Goal: Task Accomplishment & Management: Manage account settings

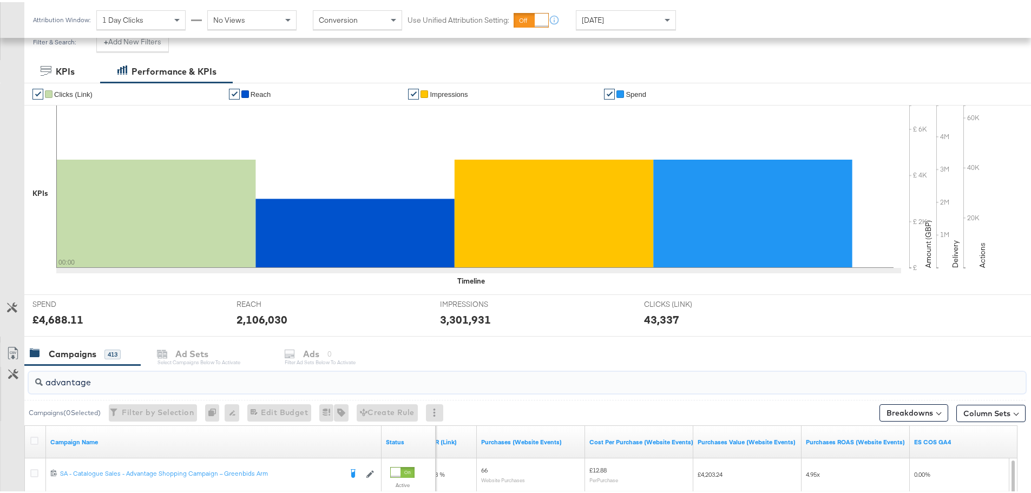
scroll to position [458, 0]
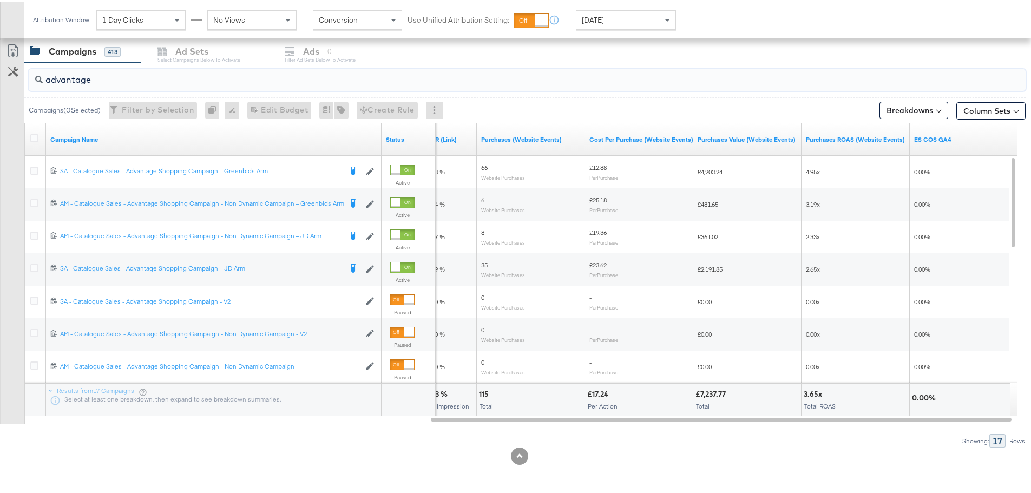
drag, startPoint x: 119, startPoint y: 83, endPoint x: 41, endPoint y: 74, distance: 79.0
click at [41, 74] on div "advantage" at bounding box center [527, 78] width 997 height 22
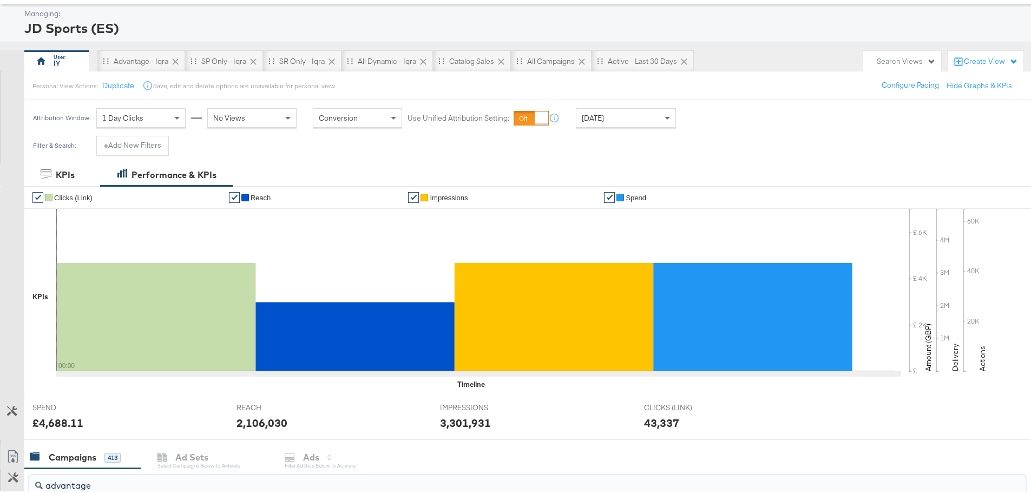
scroll to position [108, 0]
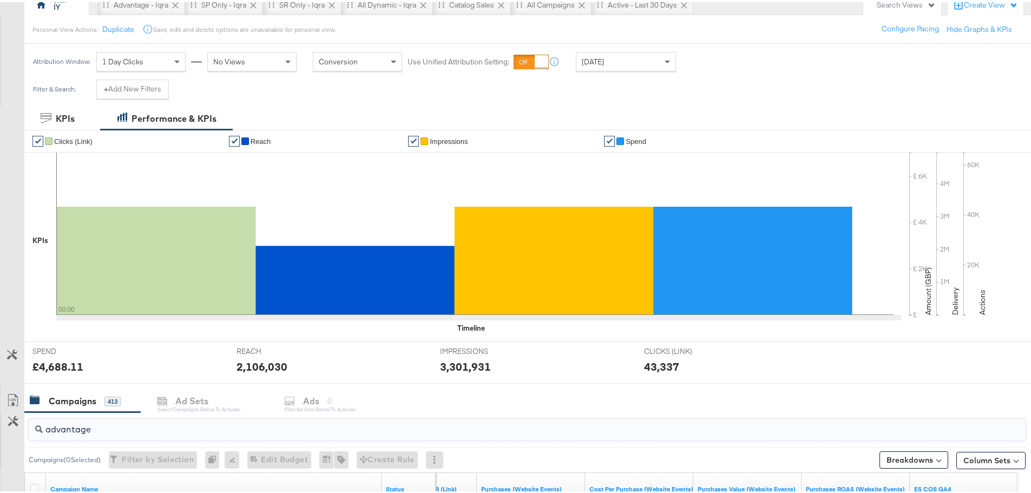
click at [616, 55] on div "[DATE]" at bounding box center [625, 59] width 99 height 18
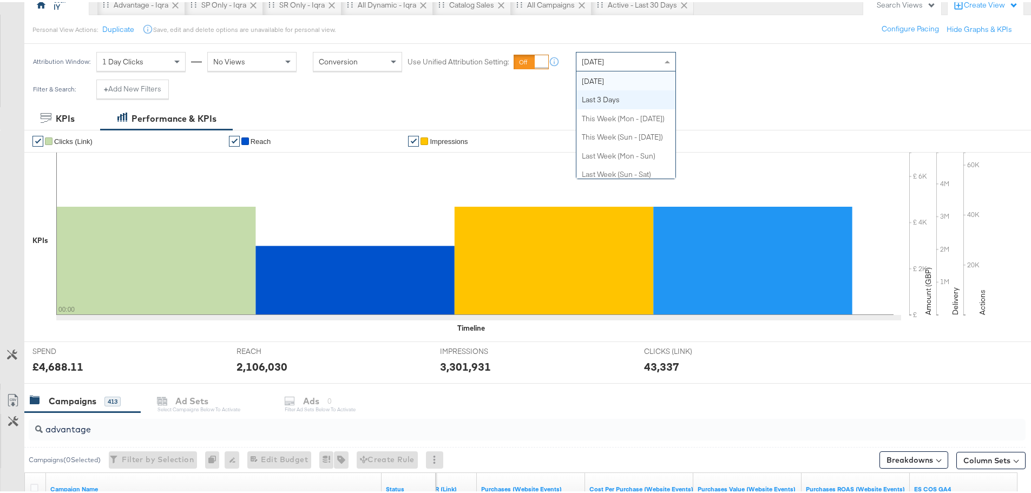
scroll to position [0, 0]
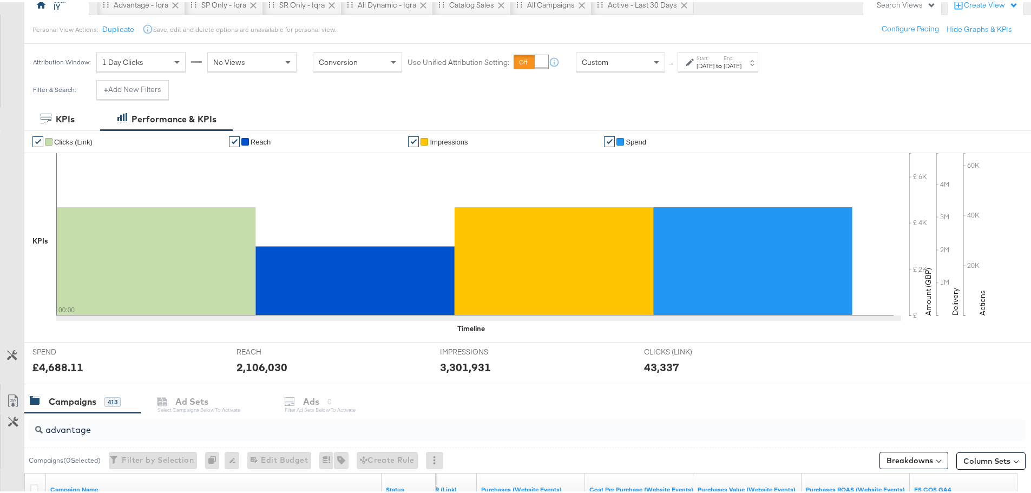
click at [733, 69] on div "Start: [DATE] to End: [DATE]" at bounding box center [718, 60] width 81 height 20
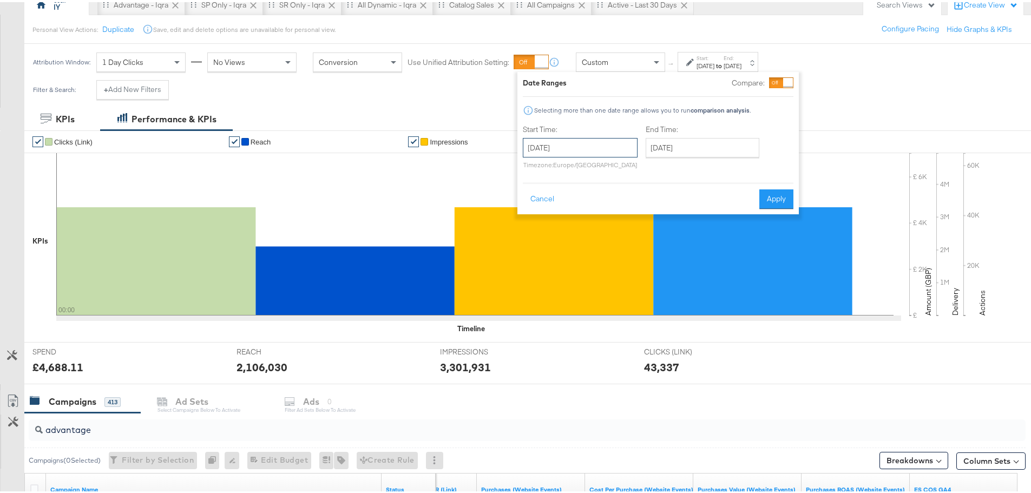
click at [610, 146] on input "[DATE]" at bounding box center [580, 145] width 115 height 19
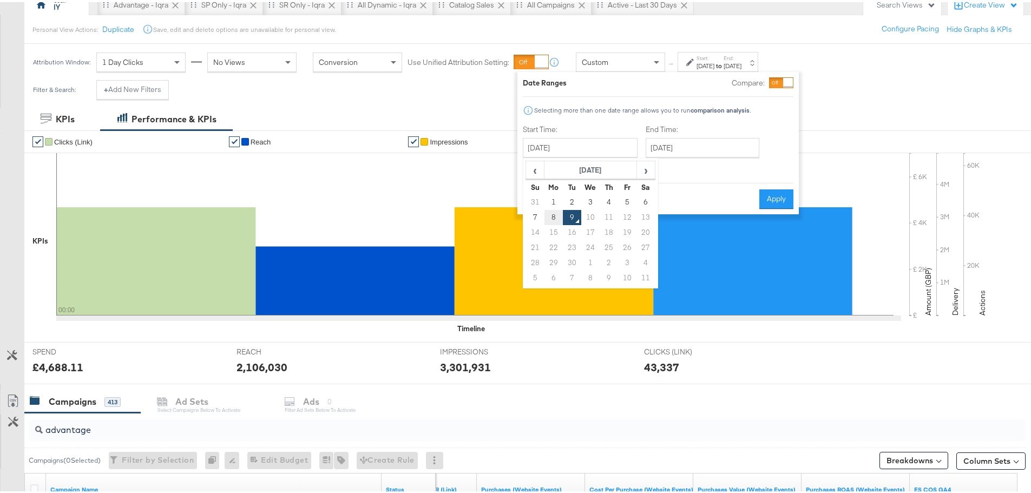
click at [556, 218] on td "8" at bounding box center [553, 215] width 18 height 15
type input "[DATE]"
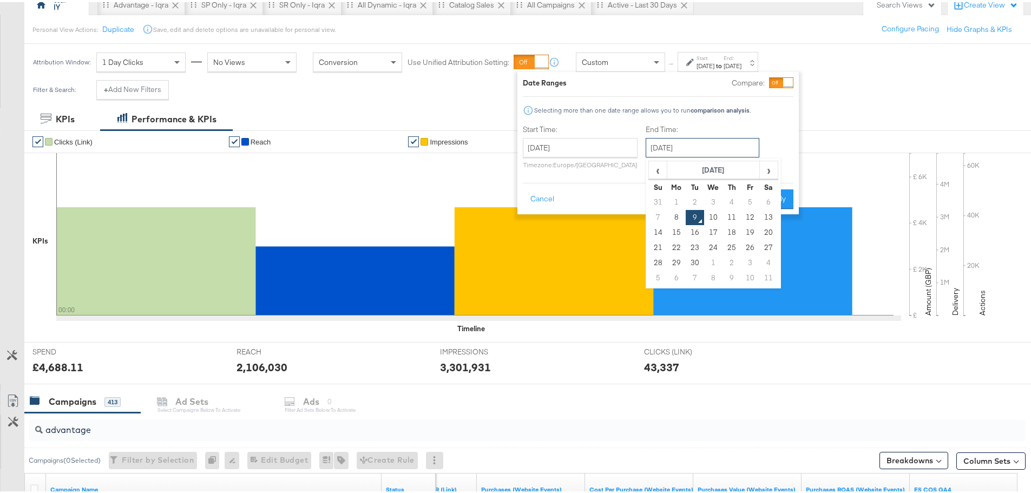
click at [682, 146] on input "[DATE]" at bounding box center [703, 145] width 114 height 19
click at [677, 215] on td "8" at bounding box center [676, 215] width 18 height 15
type input "[DATE]"
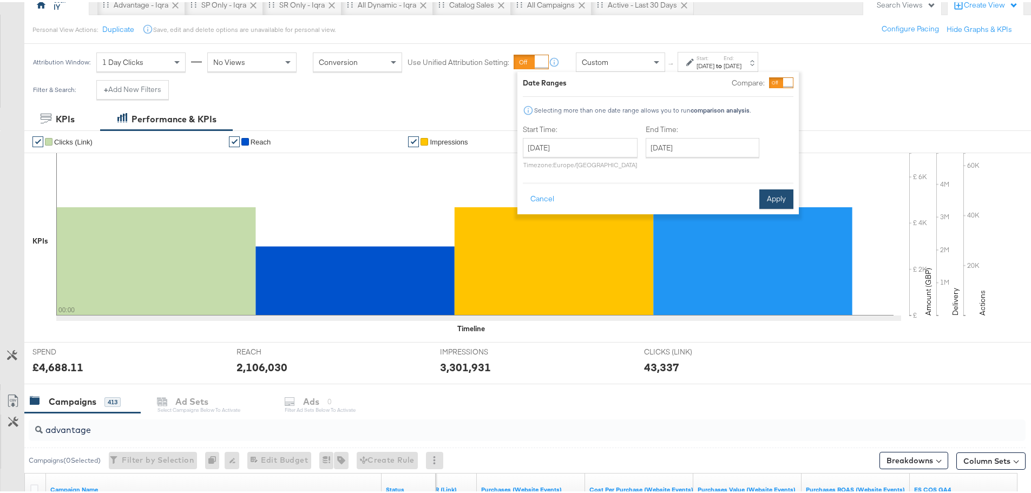
click at [784, 193] on button "Apply" at bounding box center [776, 196] width 34 height 19
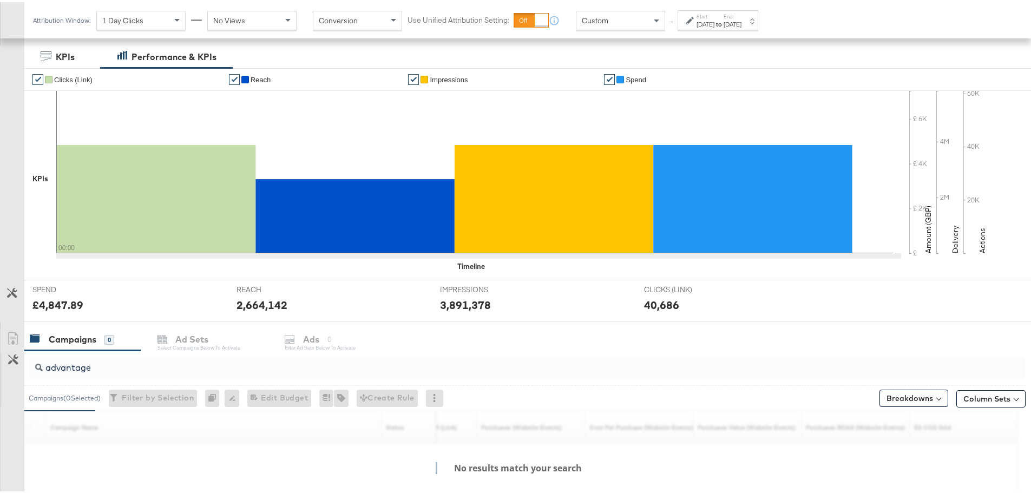
scroll to position [296, 0]
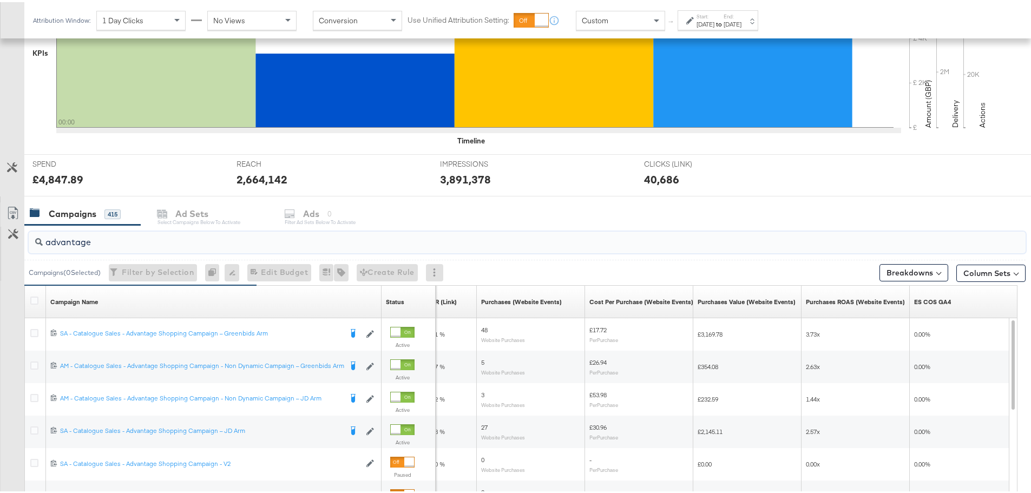
drag, startPoint x: 133, startPoint y: 243, endPoint x: 10, endPoint y: 244, distance: 122.3
click at [10, 244] on div "advantage Campaigns ( 0 Selected) Filter by Selection Filter 0 campaigns 0 Rena…" at bounding box center [513, 415] width 1026 height 385
paste input "SA - Catalogue Sales - Advantage Shopping Campaign – JD Arm"
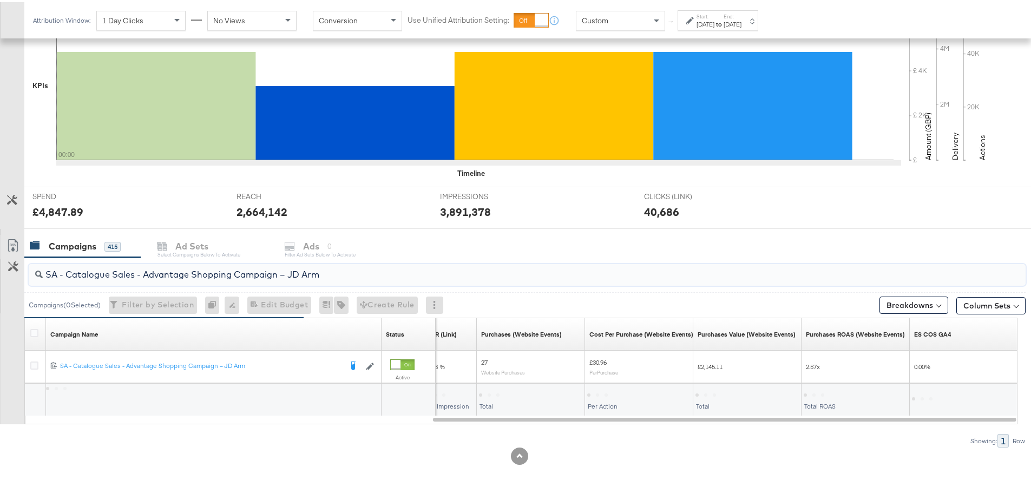
scroll to position [264, 0]
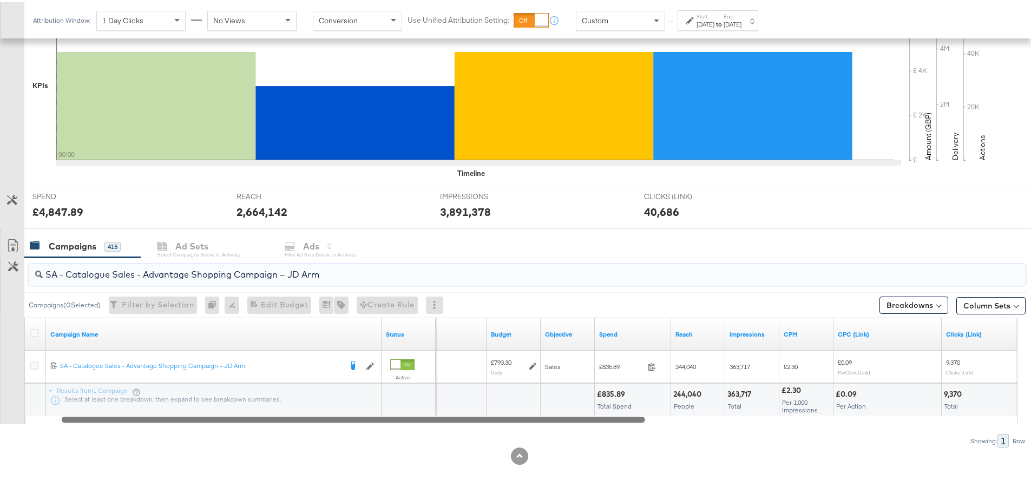
drag, startPoint x: 537, startPoint y: 419, endPoint x: 175, endPoint y: 396, distance: 362.8
click at [175, 396] on div "Campaign Name Status Delivery Sorting Unavailable Budget Objective Spend Reach …" at bounding box center [520, 369] width 993 height 107
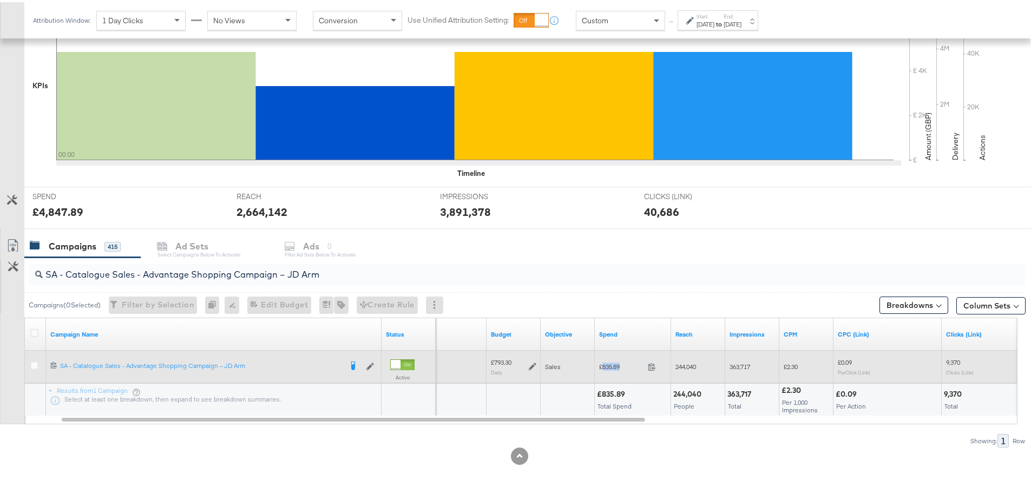
drag, startPoint x: 628, startPoint y: 366, endPoint x: 603, endPoint y: 366, distance: 25.4
click at [603, 366] on span "£835.89" at bounding box center [621, 364] width 44 height 8
copy span "835.89"
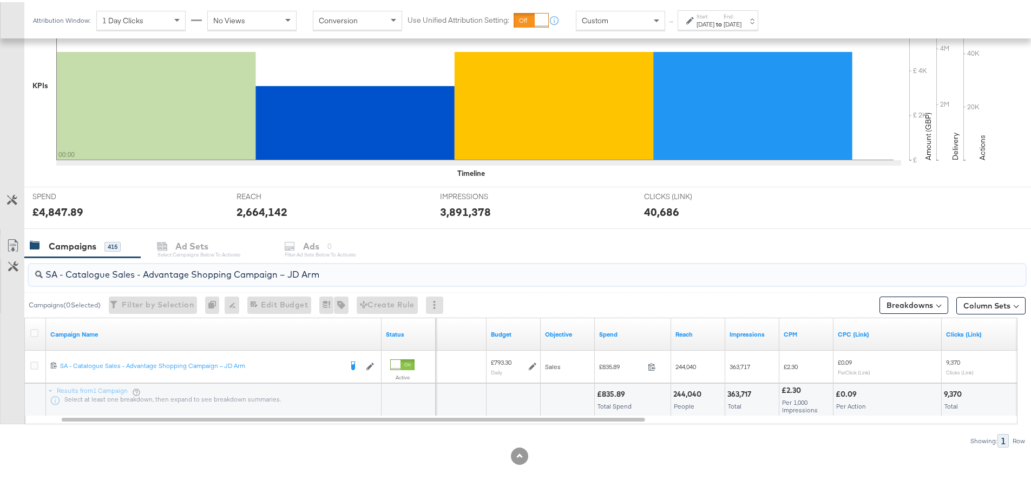
drag, startPoint x: 339, startPoint y: 277, endPoint x: -94, endPoint y: 240, distance: 434.5
paste input "Greenbids"
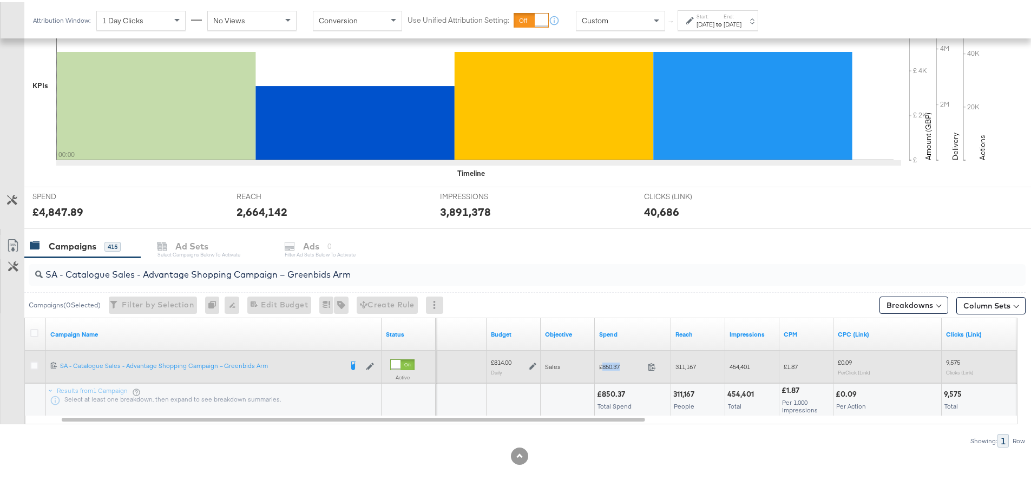
drag, startPoint x: 625, startPoint y: 364, endPoint x: 603, endPoint y: 363, distance: 21.7
click at [603, 363] on span "£850.37" at bounding box center [621, 364] width 44 height 8
copy span "850.37"
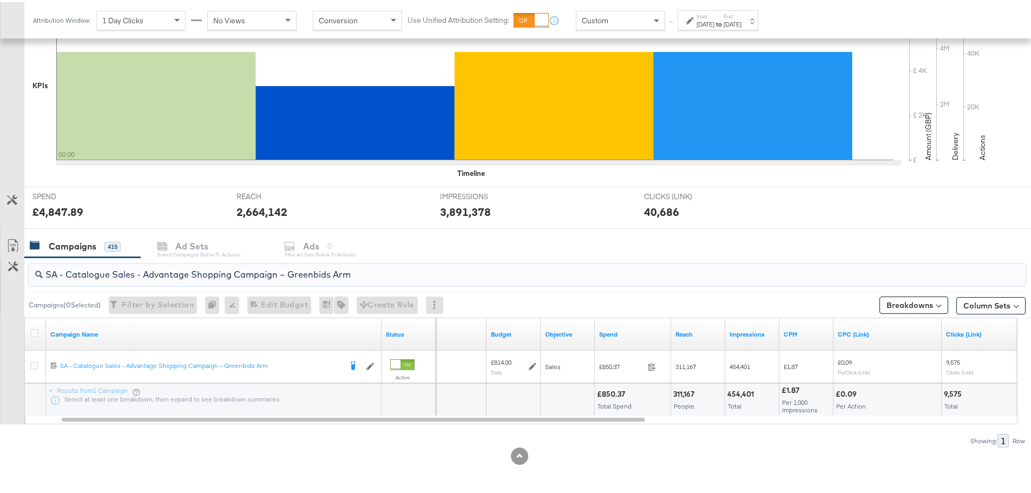
drag, startPoint x: 371, startPoint y: 279, endPoint x: 65, endPoint y: 266, distance: 305.5
click at [65, 266] on input "SA - Catalogue Sales - Advantage Shopping Campaign – Greenbids Arm" at bounding box center [488, 268] width 891 height 21
click at [387, 271] on input "SA - Catalogue Sales - Advantage Shopping Campaign – Greenbids Arm" at bounding box center [488, 268] width 891 height 21
drag, startPoint x: 387, startPoint y: 271, endPoint x: -69, endPoint y: 260, distance: 455.9
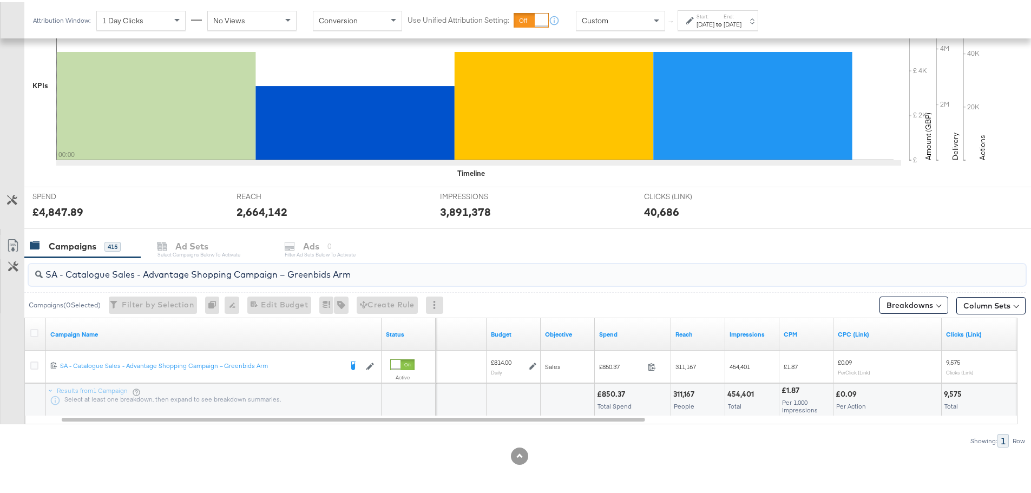
paste input "AM - Catalogue Sales - Advantage Shopping Campaign - Non Dynamic Campaign – JD"
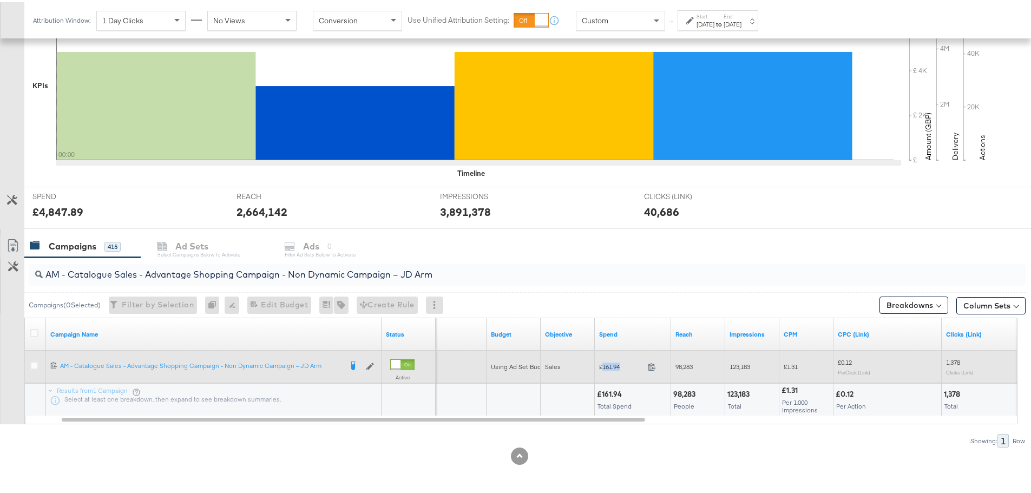
drag, startPoint x: 626, startPoint y: 367, endPoint x: 601, endPoint y: 364, distance: 25.1
click at [601, 364] on span "£161.94" at bounding box center [621, 364] width 44 height 8
copy span "161.94"
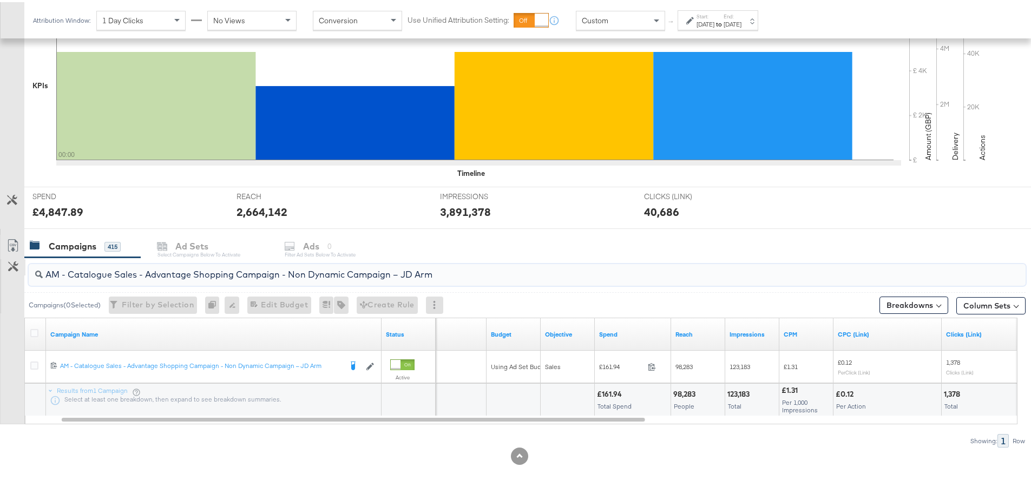
drag, startPoint x: 452, startPoint y: 273, endPoint x: 24, endPoint y: 266, distance: 427.7
click at [24, 266] on div "AM - Catalogue Sales - Advantage Shopping Campaign - Non Dynamic Campaign – JD …" at bounding box center [513, 350] width 1026 height 190
paste input "Greenbids"
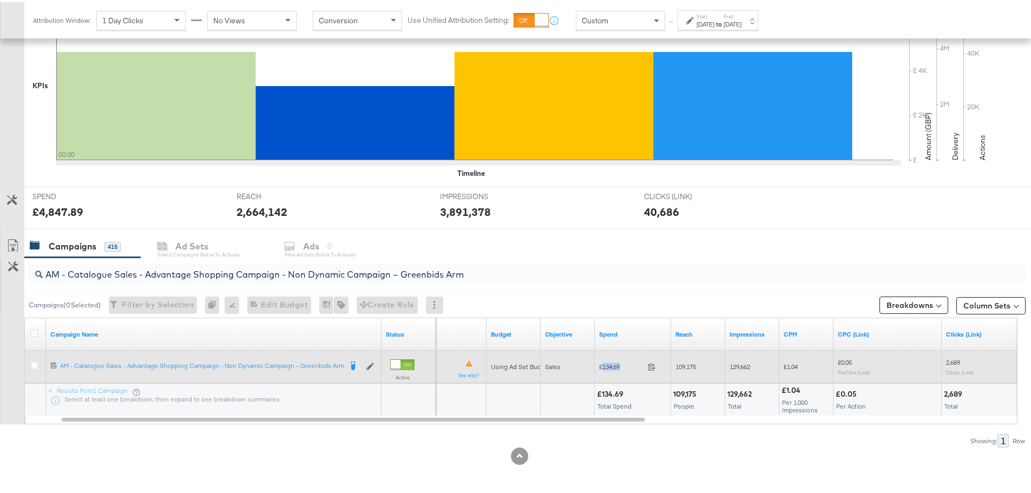
drag, startPoint x: 627, startPoint y: 368, endPoint x: 603, endPoint y: 366, distance: 23.9
click at [603, 366] on span "£134.69" at bounding box center [621, 364] width 44 height 8
copy span "134.69"
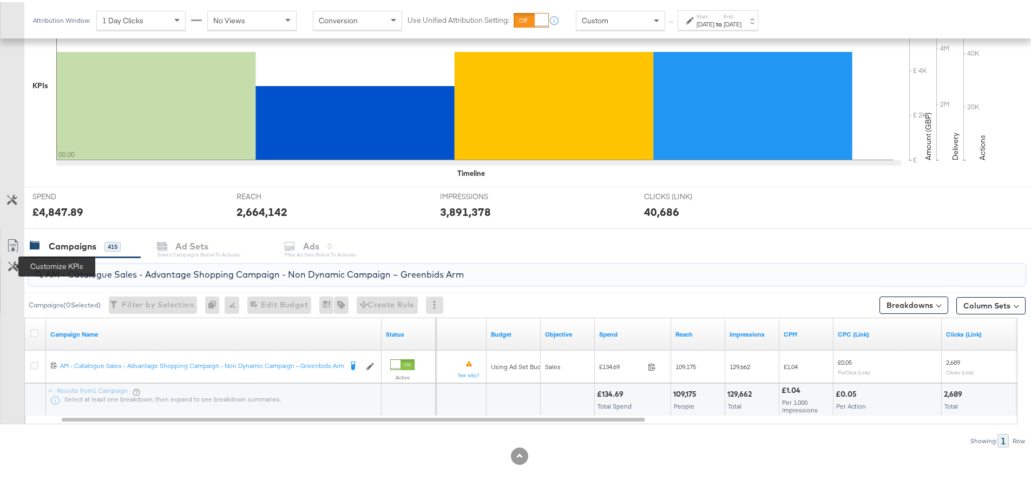
drag, startPoint x: 500, startPoint y: 277, endPoint x: -55, endPoint y: 260, distance: 555.0
paste input "SA - Sales - DABA - Always On - JD Arm - (PS)"
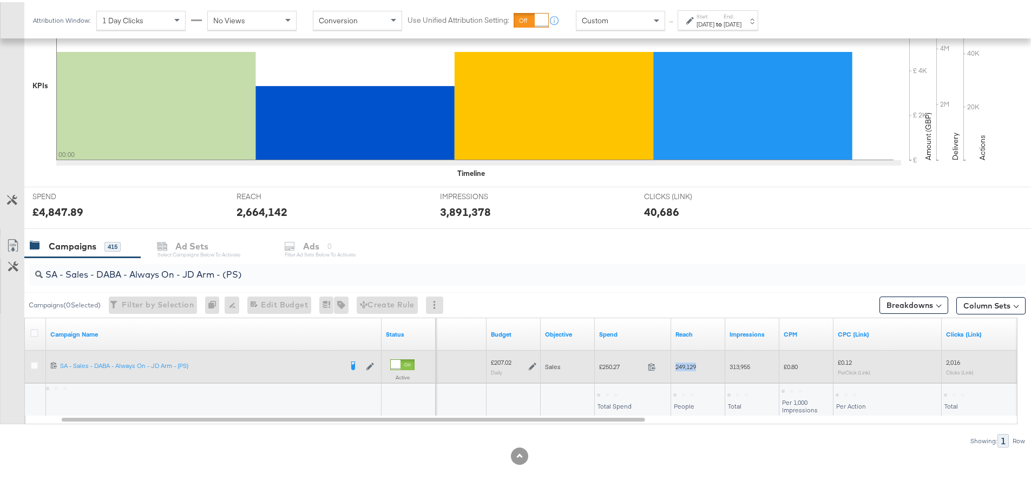
drag, startPoint x: 698, startPoint y: 365, endPoint x: 676, endPoint y: 365, distance: 22.2
click at [676, 365] on div "249,129" at bounding box center [697, 364] width 45 height 9
drag, startPoint x: 621, startPoint y: 364, endPoint x: 553, endPoint y: 357, distance: 69.1
click at [592, 364] on div "Delivering £207.02 Daily Sales £250.27 250.27 249,129 313,955 £0.80 £0.12 Per C…" at bounding box center [1011, 365] width 1267 height 32
copy div "£250.27"
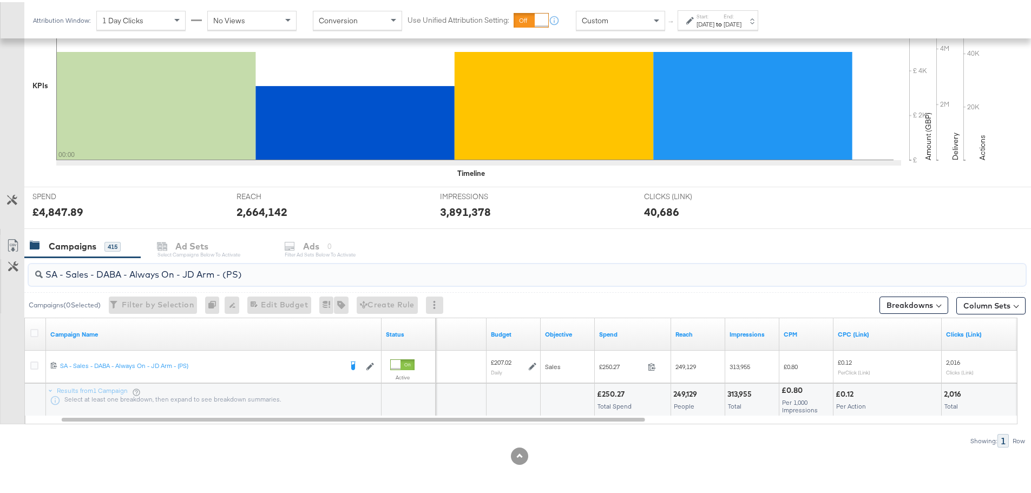
drag, startPoint x: 300, startPoint y: 276, endPoint x: 1, endPoint y: 276, distance: 299.9
click at [1, 276] on div "SA - Sales - DABA - Always On - JD Arm - (PS) Campaigns ( 0 Selected) Filter by…" at bounding box center [513, 350] width 1026 height 190
paste input "Greenbids"
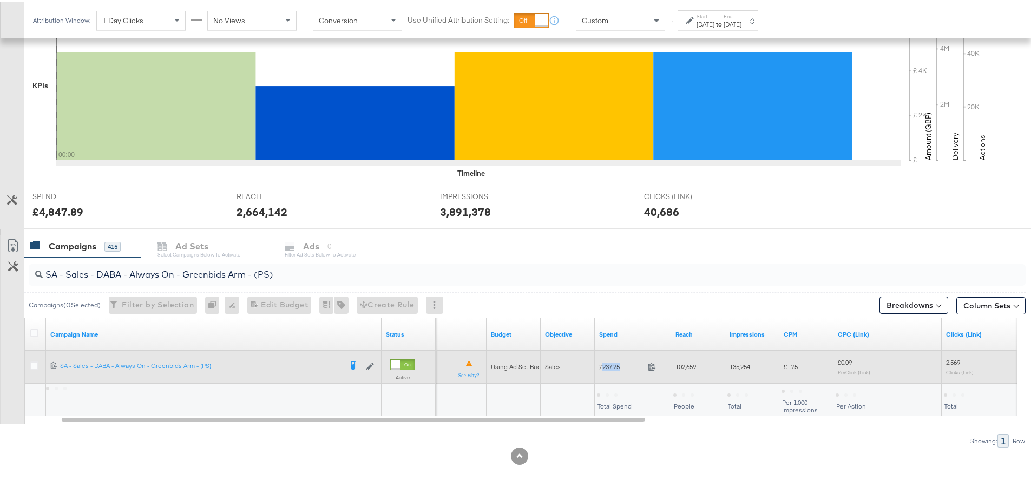
drag, startPoint x: 622, startPoint y: 365, endPoint x: 602, endPoint y: 365, distance: 19.5
click at [602, 365] on span "£237.25" at bounding box center [621, 364] width 44 height 8
copy span "237.25"
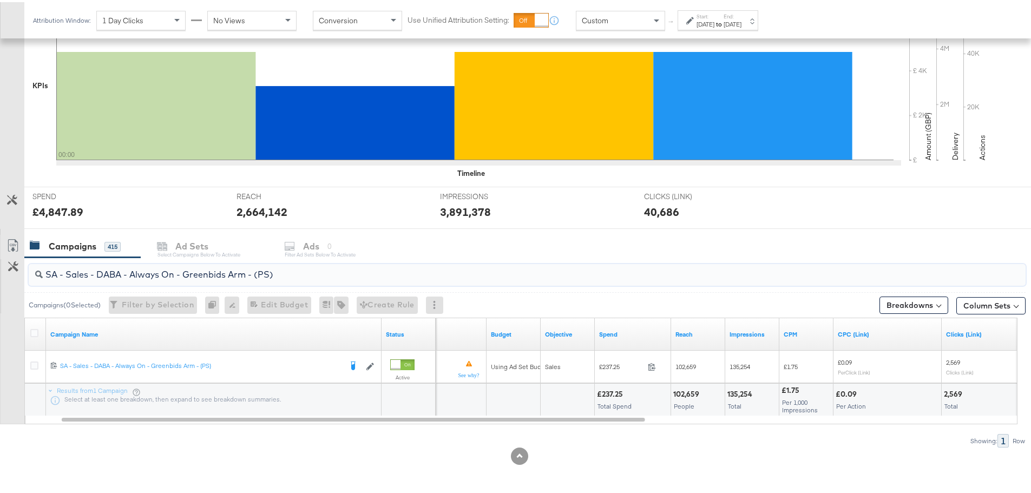
drag, startPoint x: 138, startPoint y: 261, endPoint x: -65, endPoint y: 259, distance: 203.5
paste input "PA - Always On - JD Arm - (SR"
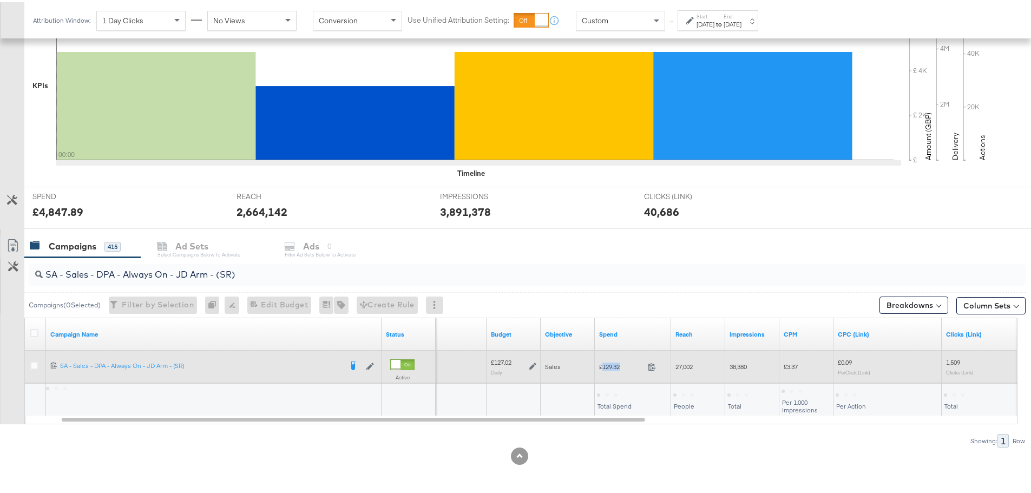
drag, startPoint x: 629, startPoint y: 364, endPoint x: 602, endPoint y: 365, distance: 27.1
click at [602, 365] on span "£129.32" at bounding box center [621, 364] width 44 height 8
copy span "129.32"
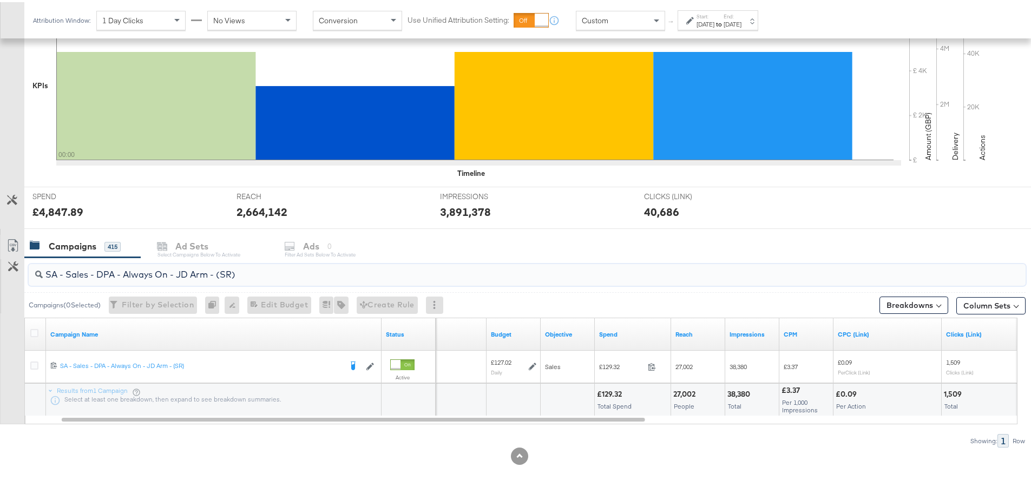
drag, startPoint x: 315, startPoint y: 273, endPoint x: 280, endPoint y: 283, distance: 36.4
paste input "Greenbids"
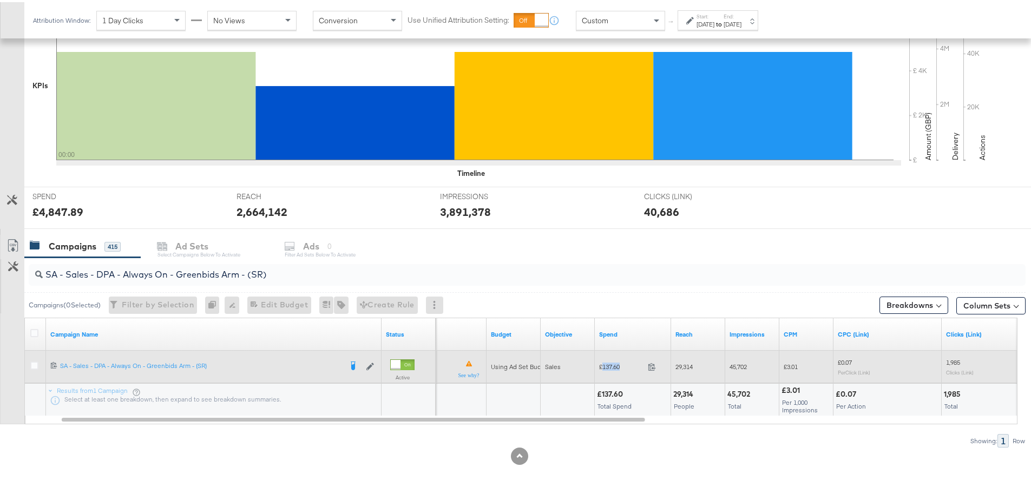
drag, startPoint x: 624, startPoint y: 368, endPoint x: 602, endPoint y: 365, distance: 21.8
click at [602, 365] on span "£137.60" at bounding box center [621, 364] width 44 height 8
copy span "137.60"
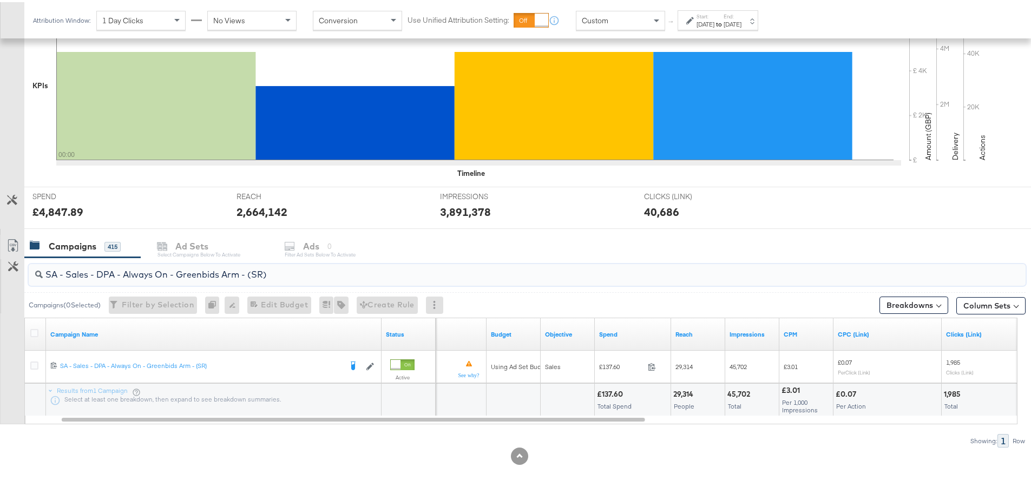
drag, startPoint x: 309, startPoint y: 275, endPoint x: -94, endPoint y: 251, distance: 403.4
paste input "AM - Catalogue Sales - Advantage Shopping Campaign - Non Dynamic Campaign – Gre…"
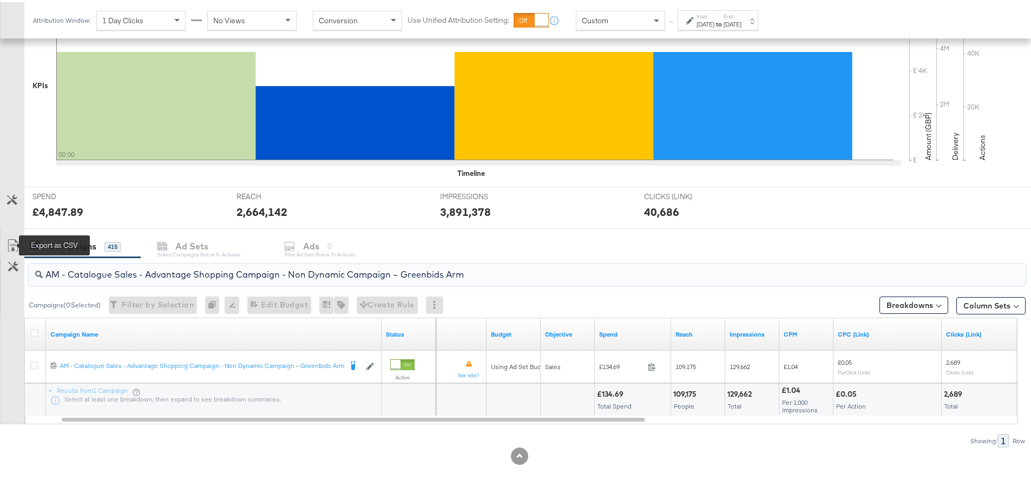
drag, startPoint x: 490, startPoint y: 269, endPoint x: 11, endPoint y: 239, distance: 480.0
click at [13, 255] on div "AM - Catalogue Sales - Advantage Shopping Campaign - Non Dynamic Campaign – Gre…" at bounding box center [513, 350] width 1026 height 190
paste input "SA - Sales - DABA - Always On - JD Arm - (PS)"
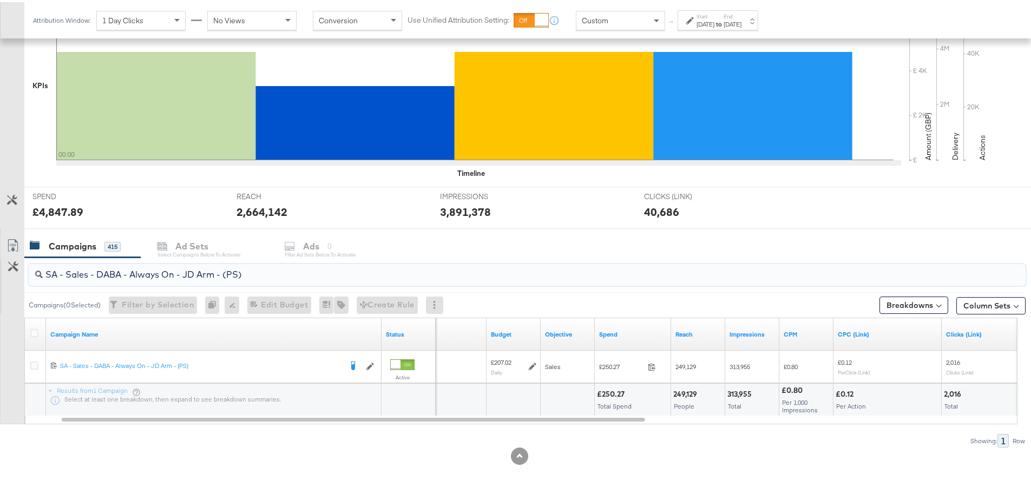
drag, startPoint x: 275, startPoint y: 273, endPoint x: -62, endPoint y: 252, distance: 337.9
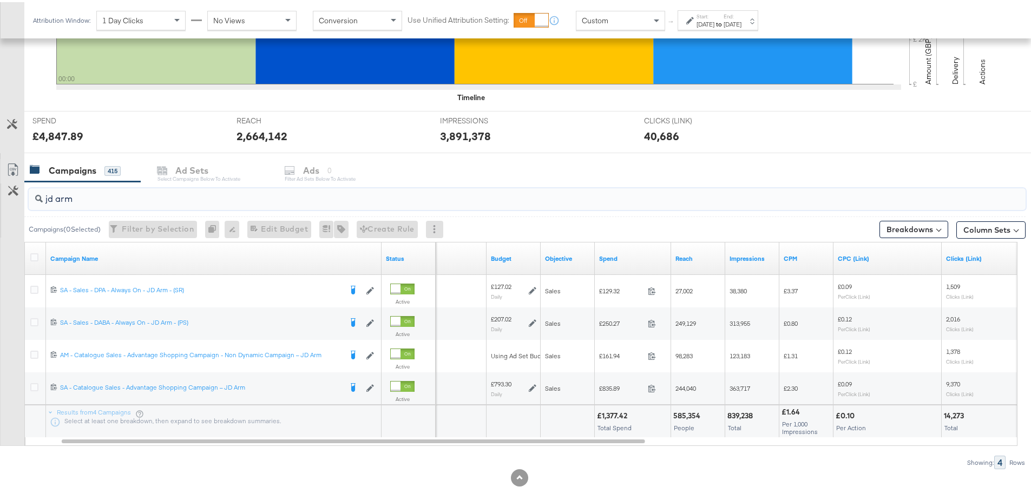
scroll to position [361, 0]
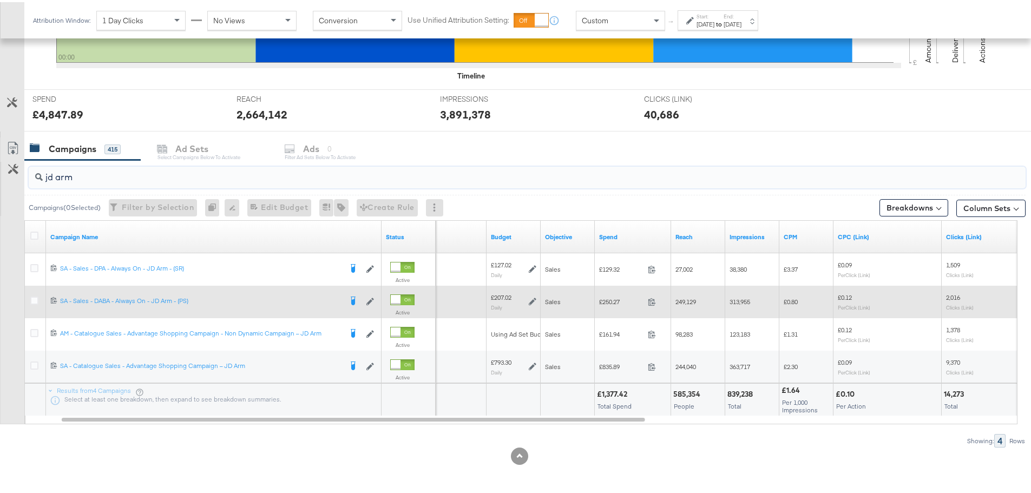
type input "jd arm"
click at [530, 301] on icon at bounding box center [533, 300] width 8 height 8
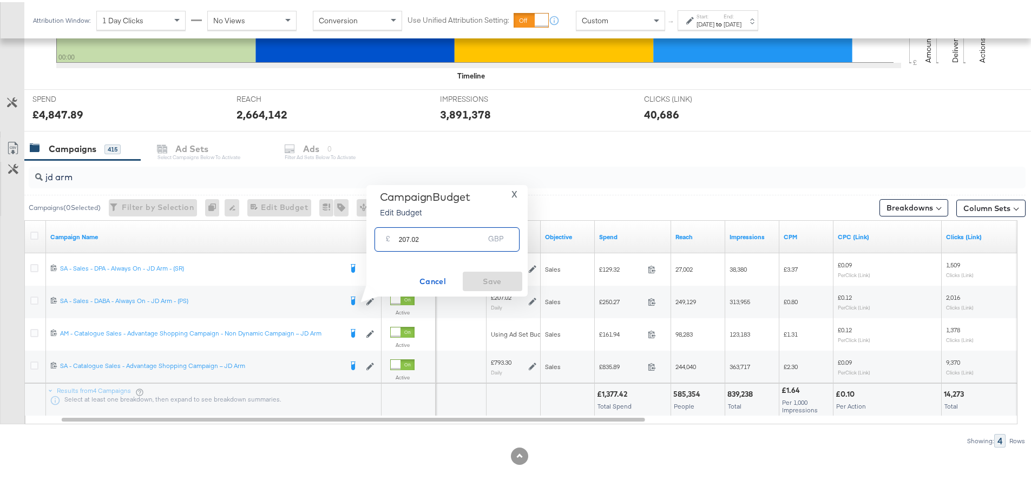
drag, startPoint x: 438, startPoint y: 237, endPoint x: 397, endPoint y: 237, distance: 41.7
click at [397, 237] on div "£ 207.02 GBP" at bounding box center [447, 237] width 145 height 24
type input "157.02"
click at [484, 279] on span "Save" at bounding box center [492, 280] width 51 height 14
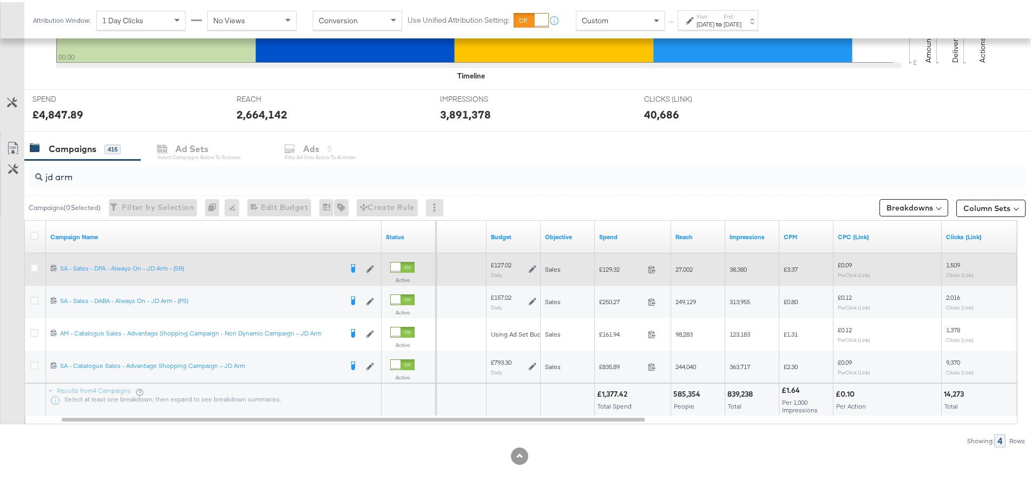
click at [533, 267] on icon at bounding box center [533, 268] width 8 height 8
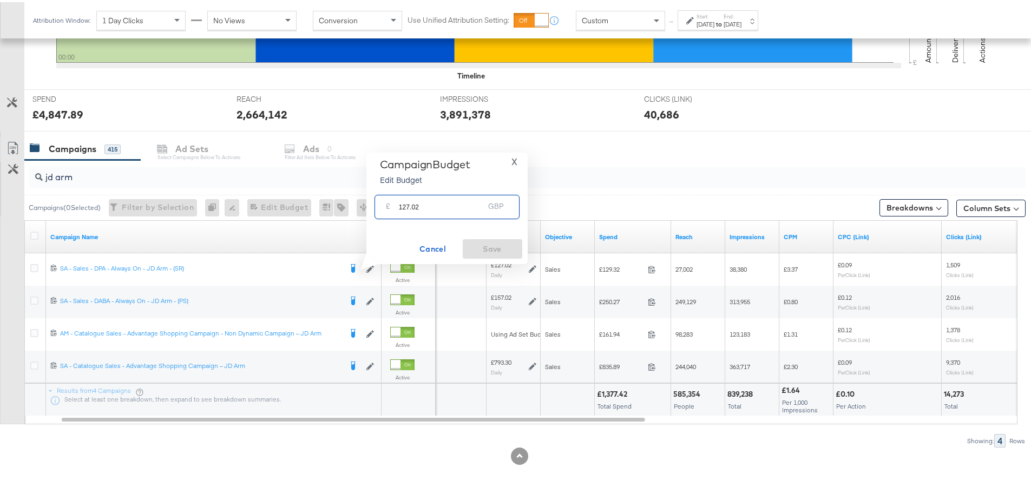
drag, startPoint x: 451, startPoint y: 212, endPoint x: 401, endPoint y: 201, distance: 51.6
click at [401, 201] on input "127.02" at bounding box center [442, 200] width 86 height 23
type input "177.02"
click at [501, 247] on span "Save" at bounding box center [492, 247] width 51 height 14
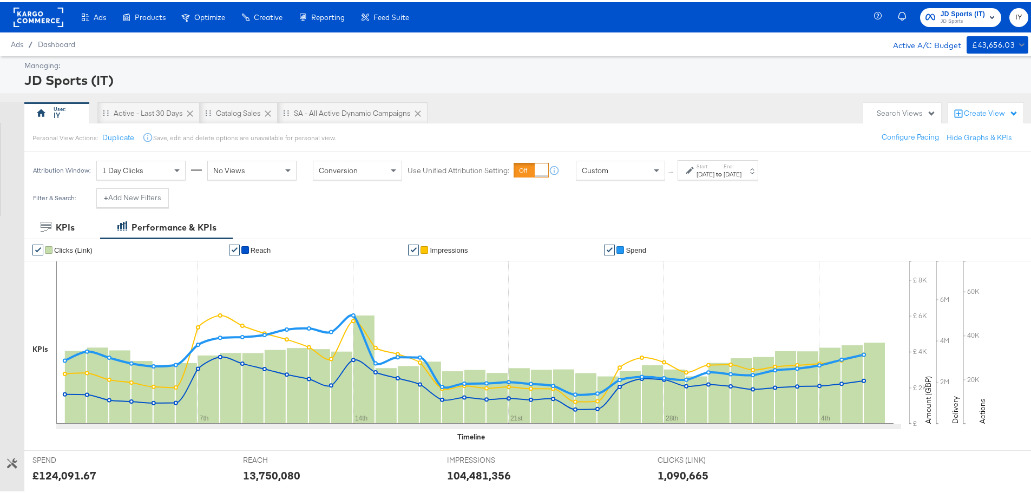
click at [742, 167] on label "End:" at bounding box center [733, 164] width 18 height 7
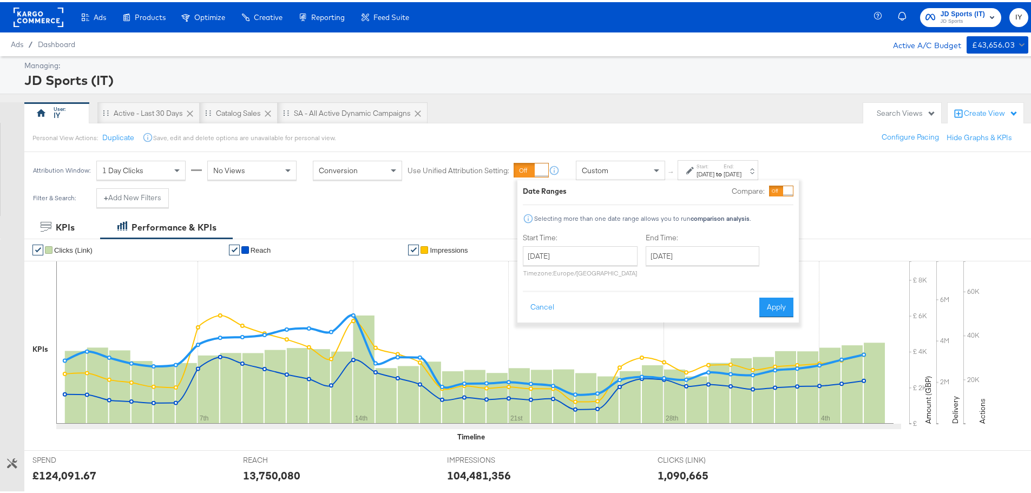
click at [705, 168] on div "[DATE]" at bounding box center [706, 172] width 18 height 9
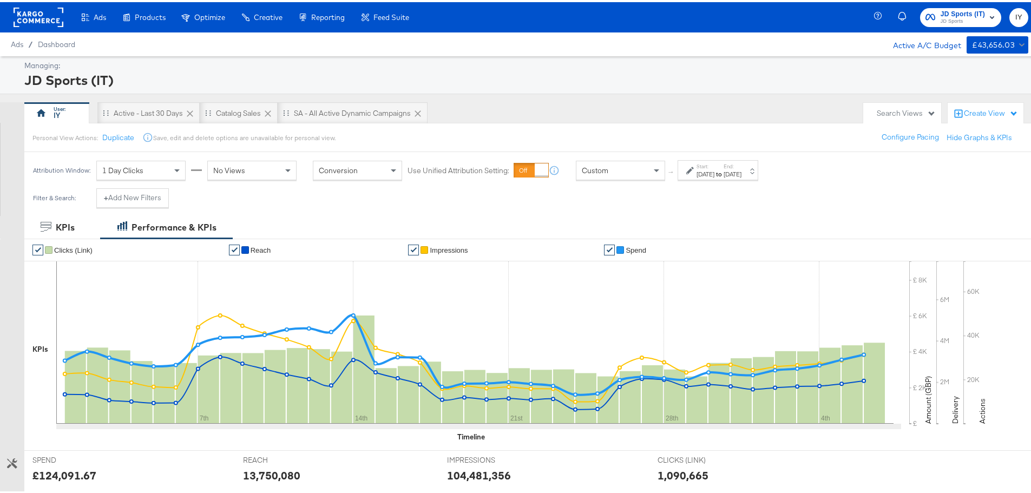
click at [615, 189] on div "Filter & Search: + Add New Filters" at bounding box center [519, 200] width 1039 height 28
click at [615, 173] on div "Custom" at bounding box center [620, 168] width 88 height 18
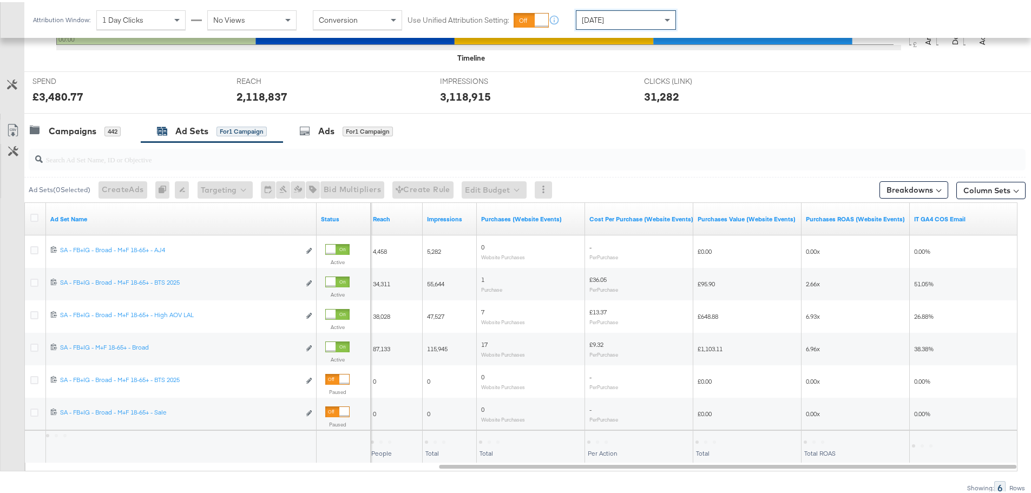
scroll to position [379, 0]
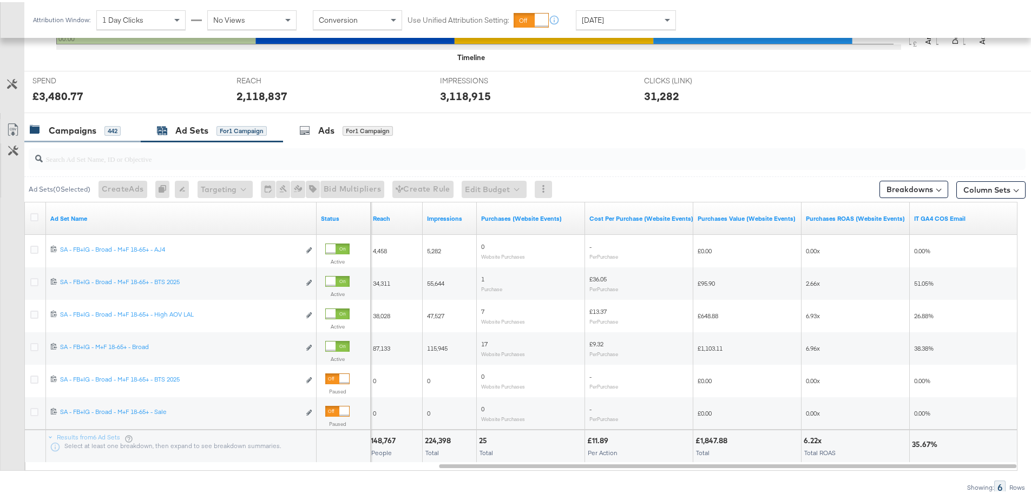
click at [74, 123] on div "Campaigns" at bounding box center [73, 128] width 48 height 12
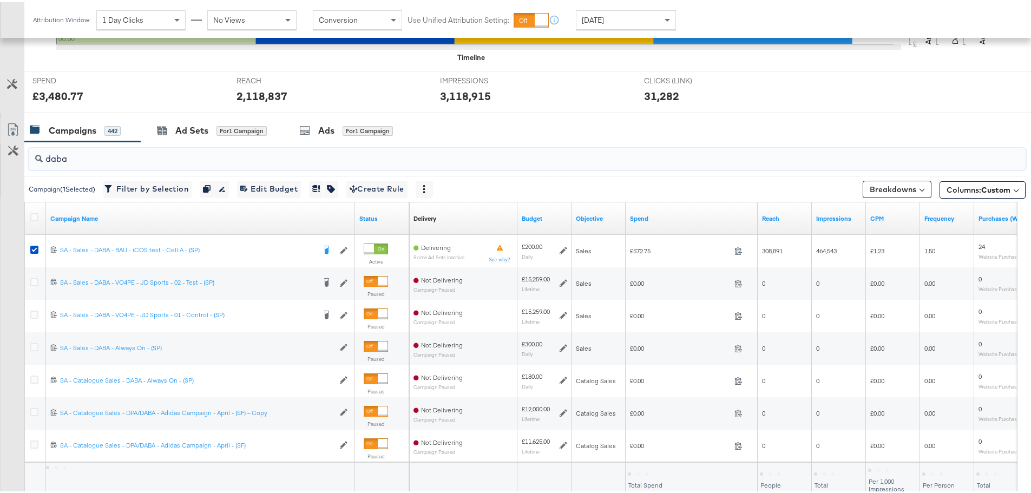
click at [76, 156] on input "daba" at bounding box center [488, 152] width 891 height 21
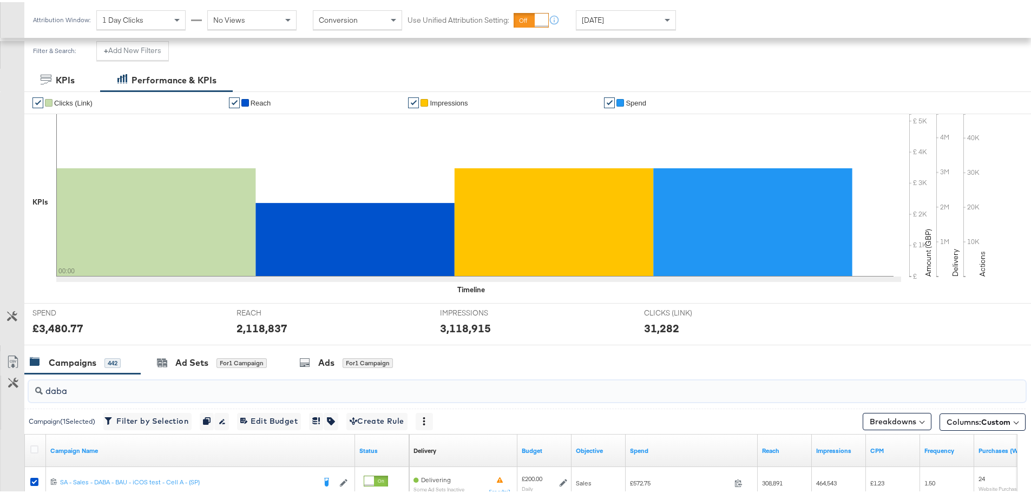
scroll to position [433, 0]
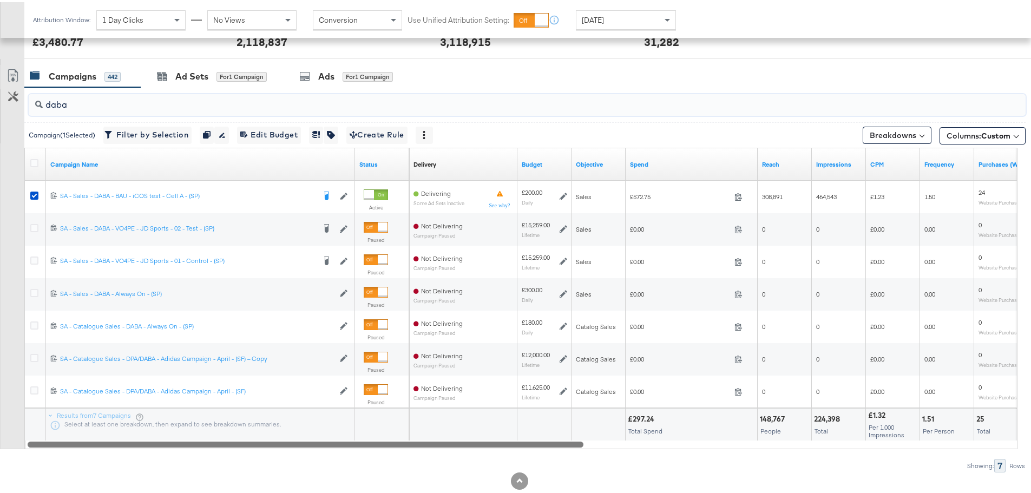
drag, startPoint x: 523, startPoint y: 441, endPoint x: 194, endPoint y: 445, distance: 329.1
click at [194, 445] on div at bounding box center [306, 441] width 556 height 9
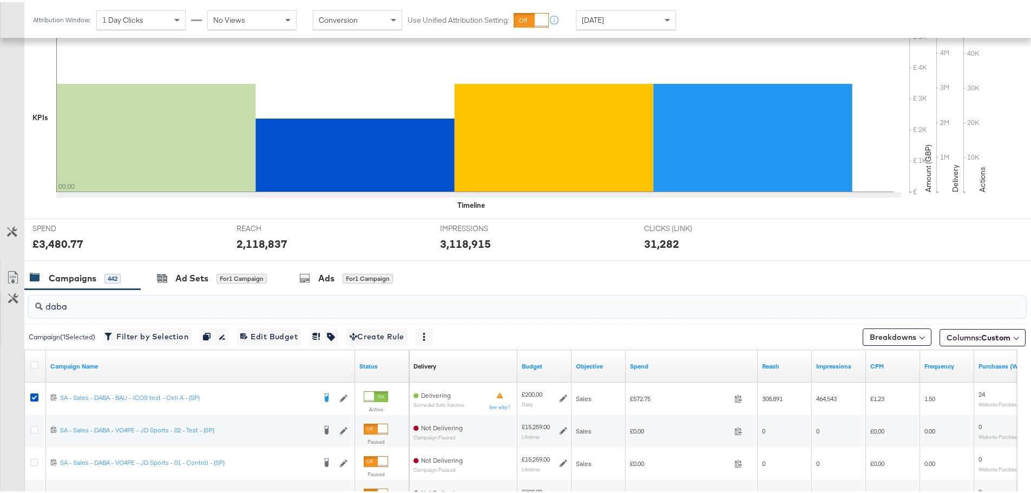
scroll to position [162, 0]
